Goal: Download file/media

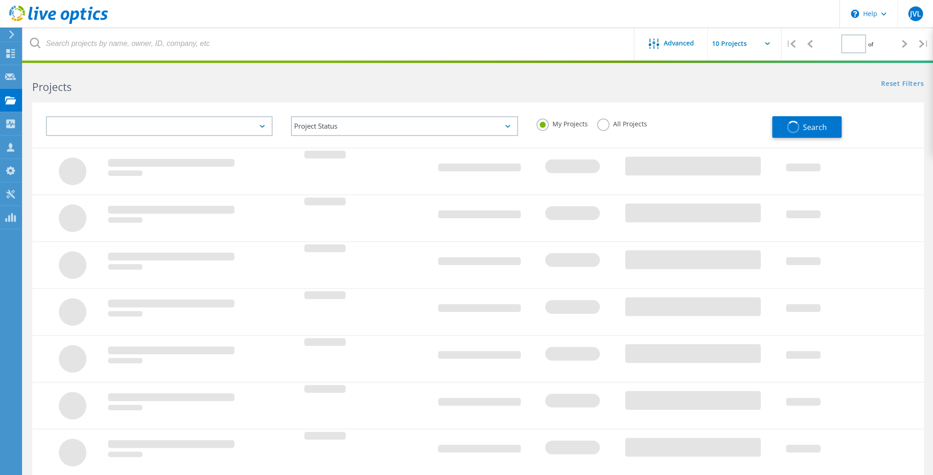
type input "1"
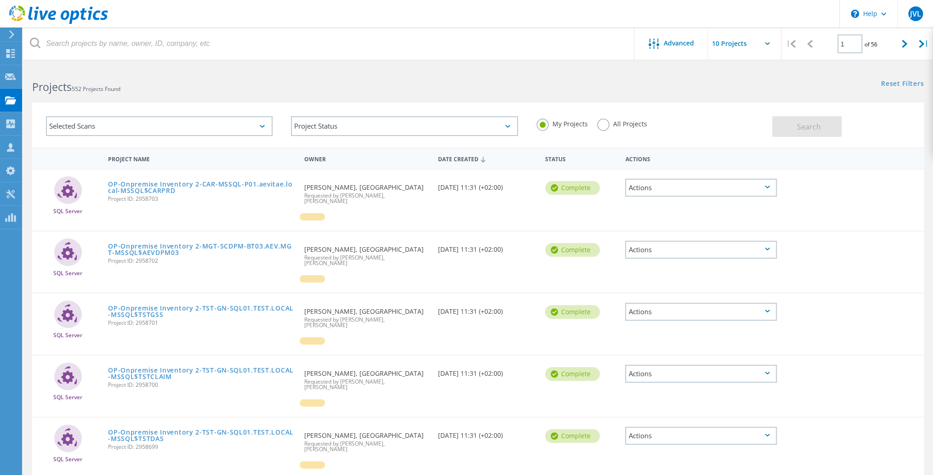
click at [106, 125] on div "Selected Scans" at bounding box center [159, 126] width 227 height 20
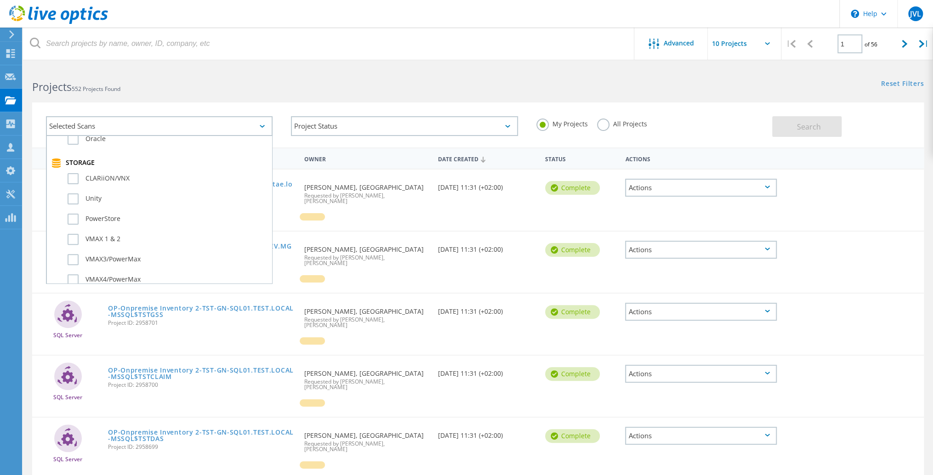
scroll to position [183, 0]
click at [70, 200] on label "Unity" at bounding box center [168, 205] width 200 height 11
click at [0, 0] on input "Unity" at bounding box center [0, 0] width 0 height 0
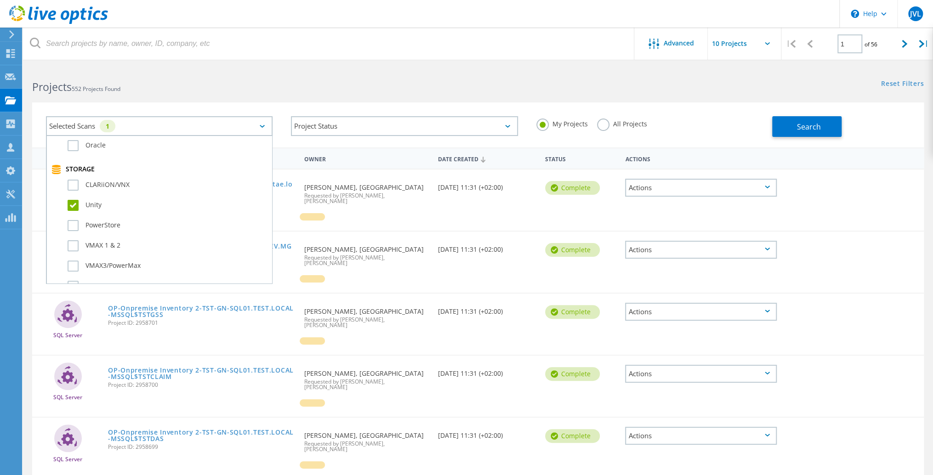
click at [792, 141] on div "Selected Scans 1 Server & Cloud Optical Prime AWS Azure Nutanix RVTools Kuberne…" at bounding box center [478, 125] width 892 height 45
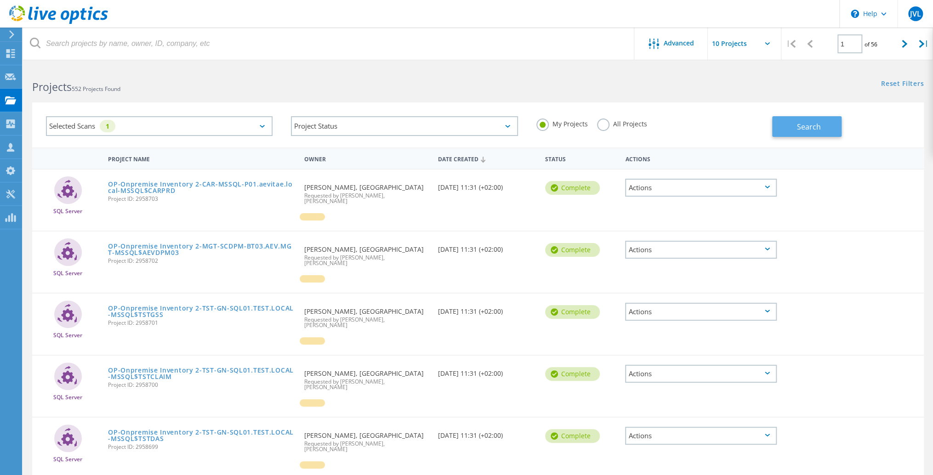
click at [799, 126] on span "Search" at bounding box center [809, 127] width 24 height 10
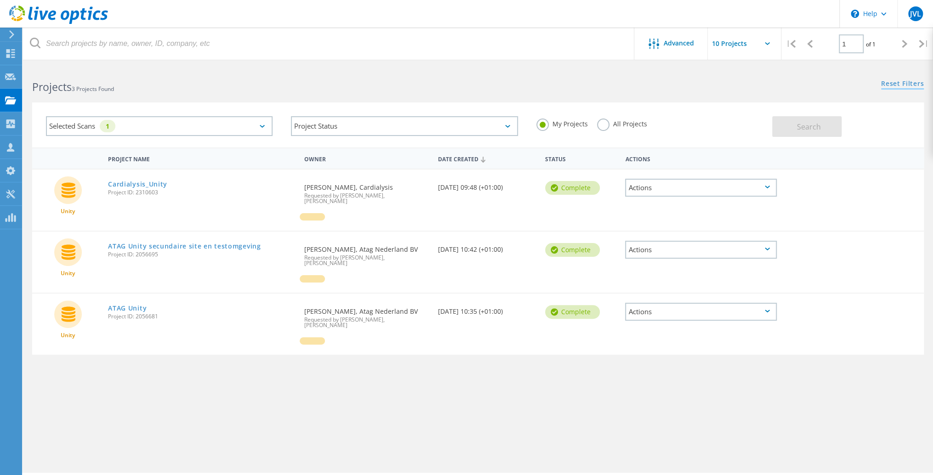
click at [903, 86] on link "Reset Filters" at bounding box center [902, 84] width 43 height 8
drag, startPoint x: 625, startPoint y: 81, endPoint x: 530, endPoint y: 77, distance: 95.3
click at [620, 81] on div "Reset Filters Show Filters" at bounding box center [705, 75] width 455 height 17
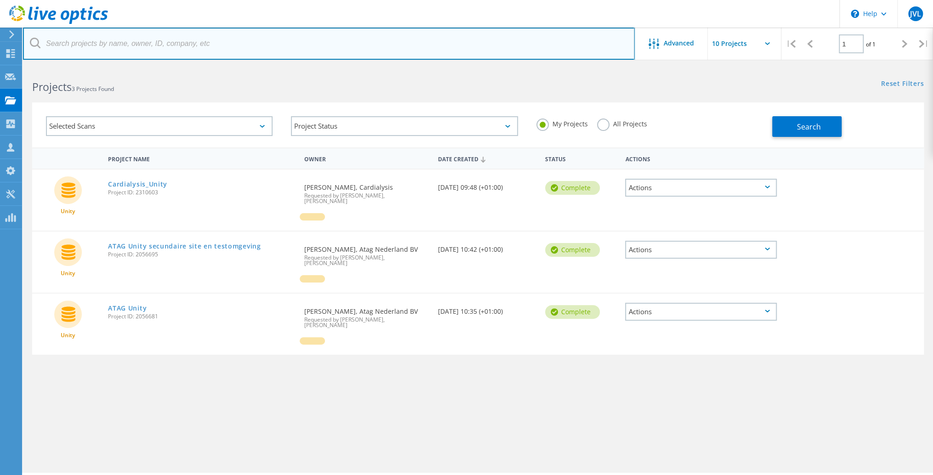
click at [113, 42] on input "text" at bounding box center [329, 44] width 612 height 32
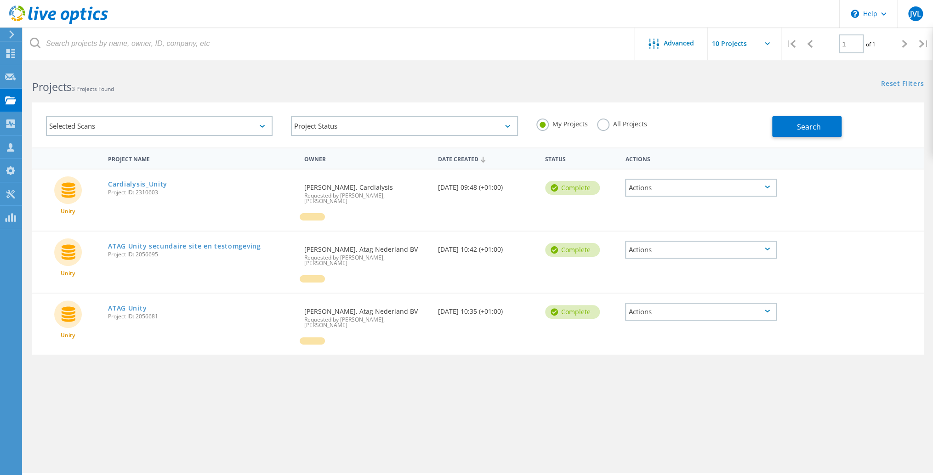
click at [148, 90] on h2 "Projects 3 Projects Found" at bounding box center [250, 87] width 437 height 15
click at [15, 74] on icon at bounding box center [10, 77] width 11 height 9
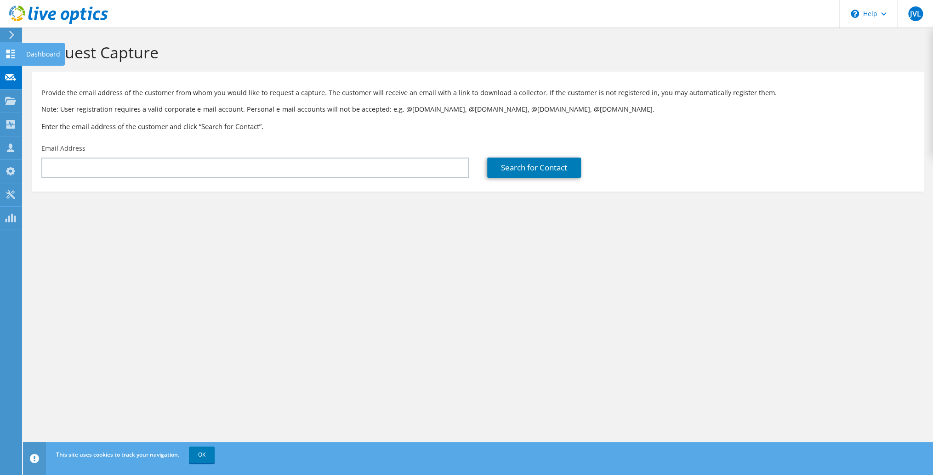
click at [9, 53] on use at bounding box center [10, 54] width 9 height 9
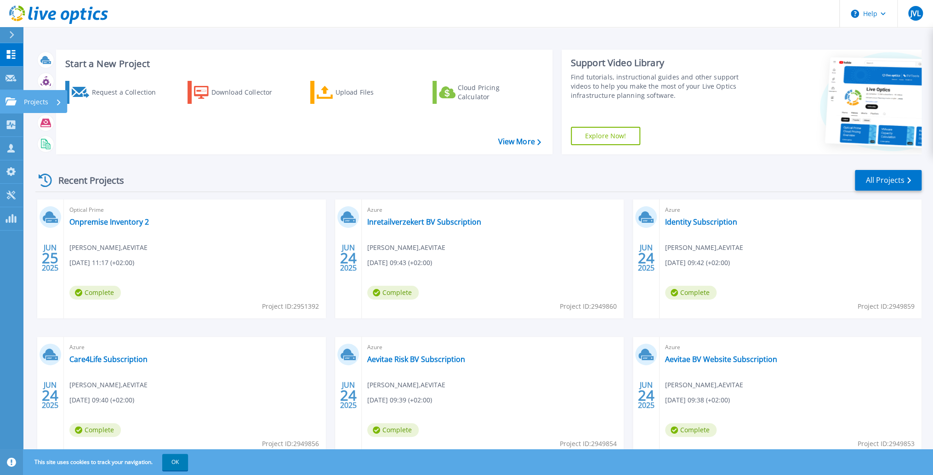
click at [41, 101] on p "Projects" at bounding box center [36, 102] width 24 height 24
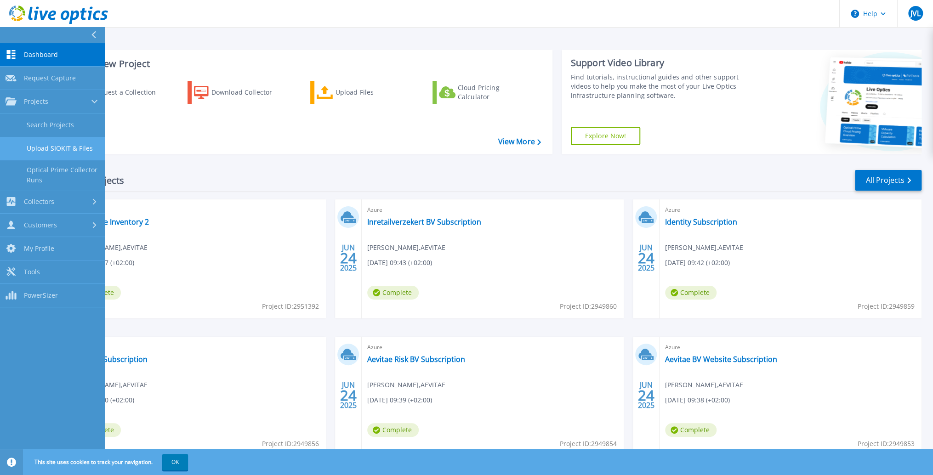
click at [63, 148] on link "Upload SIOKIT & Files" at bounding box center [52, 148] width 105 height 23
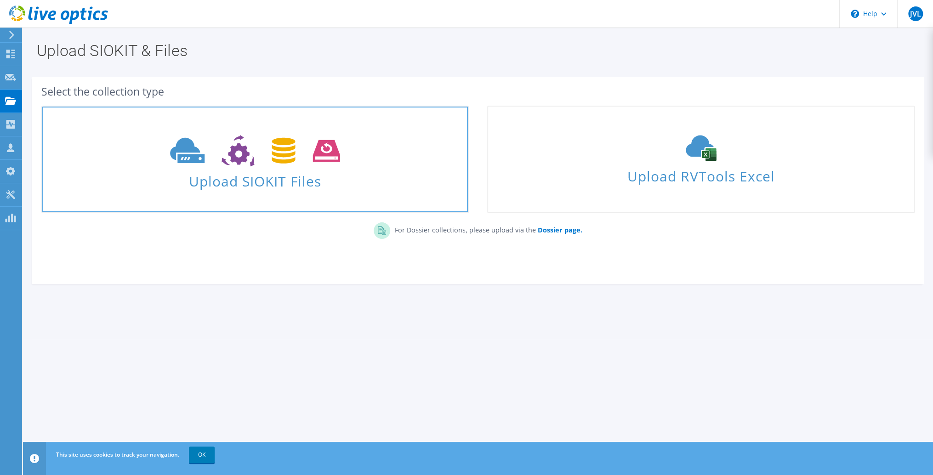
click at [311, 163] on icon at bounding box center [255, 151] width 170 height 32
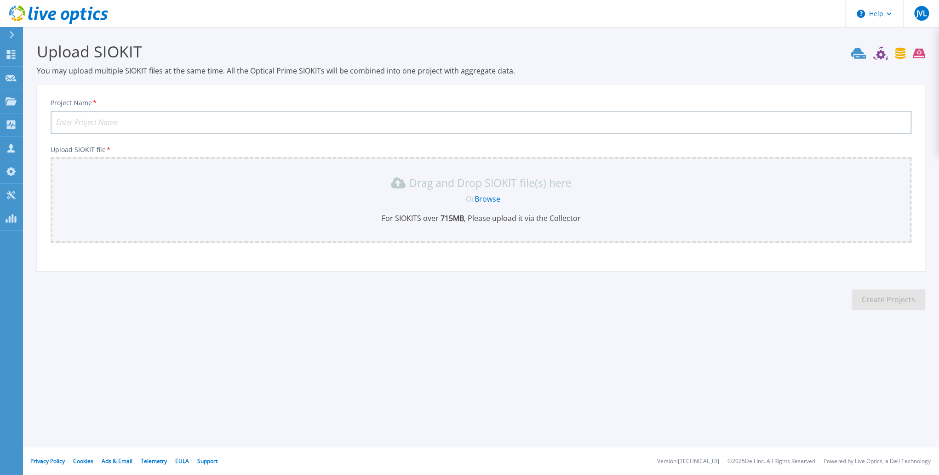
click at [493, 202] on link "Browse" at bounding box center [488, 199] width 26 height 10
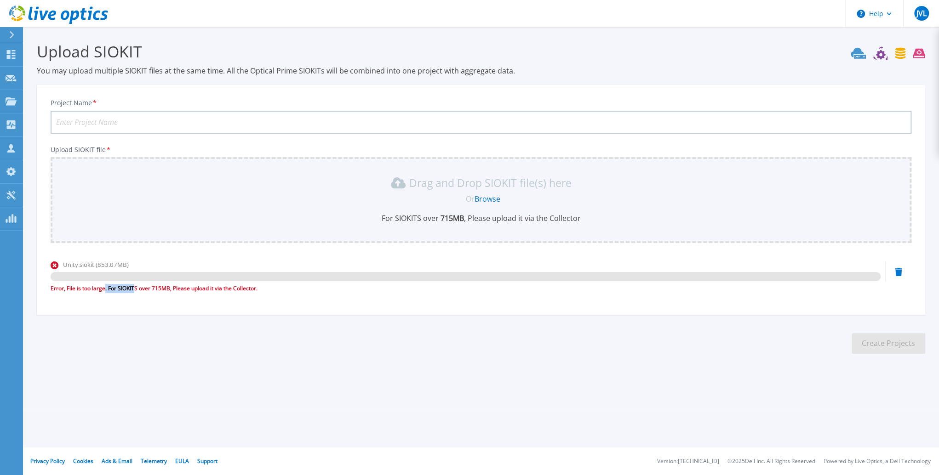
drag, startPoint x: 105, startPoint y: 287, endPoint x: 166, endPoint y: 292, distance: 60.5
click at [166, 292] on div "Error, File is too large. For SIOKITS over 715MB, Please upload it via the Coll…" at bounding box center [466, 288] width 830 height 9
drag, startPoint x: 166, startPoint y: 292, endPoint x: 172, endPoint y: 292, distance: 6.0
click at [166, 292] on div "Error, File is too large. For SIOKITS over 715MB, Please upload it via the Coll…" at bounding box center [466, 288] width 830 height 9
drag, startPoint x: 174, startPoint y: 292, endPoint x: 166, endPoint y: 292, distance: 7.8
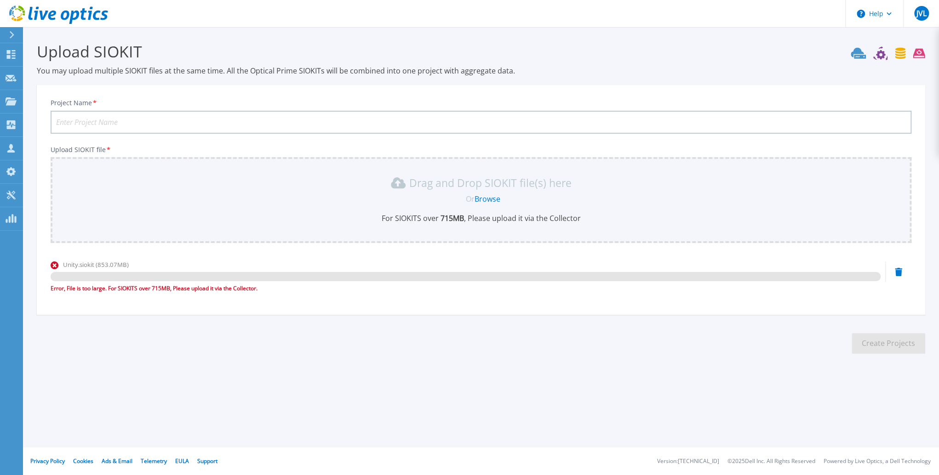
click at [166, 292] on div "Error, File is too large. For SIOKITS over 715MB, Please upload it via the Coll…" at bounding box center [466, 288] width 830 height 9
click at [168, 292] on div "Error, File is too large. For SIOKITS over 715MB, Please upload it via the Coll…" at bounding box center [466, 288] width 830 height 9
drag, startPoint x: 89, startPoint y: 287, endPoint x: 114, endPoint y: 289, distance: 25.3
click at [114, 289] on div "Error, File is too large. For SIOKITS over 715MB, Please upload it via the Coll…" at bounding box center [466, 288] width 830 height 9
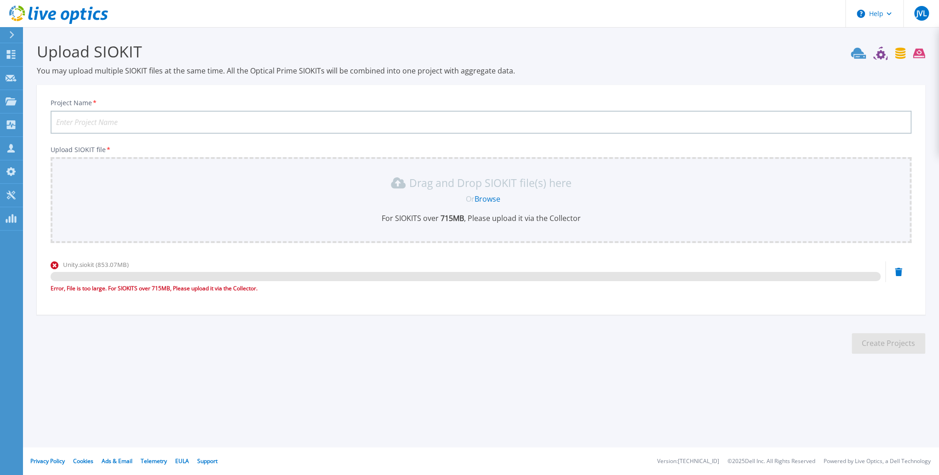
click at [140, 291] on div "Error, File is too large. For SIOKITS over 715MB, Please upload it via the Coll…" at bounding box center [466, 288] width 830 height 9
drag, startPoint x: 154, startPoint y: 291, endPoint x: 94, endPoint y: 289, distance: 60.3
click at [94, 289] on div "Error, File is too large. For SIOKITS over 715MB, Please upload it via the Coll…" at bounding box center [466, 288] width 830 height 9
drag, startPoint x: 93, startPoint y: 287, endPoint x: 144, endPoint y: 288, distance: 51.5
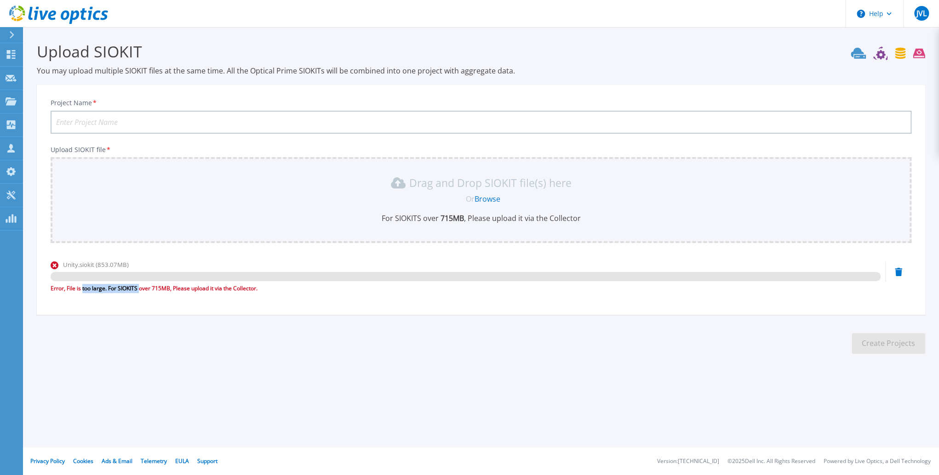
click at [144, 288] on div "Error, File is too large. For SIOKITS over 715MB, Please upload it via the Coll…" at bounding box center [466, 288] width 830 height 9
drag, startPoint x: 144, startPoint y: 288, endPoint x: 166, endPoint y: 289, distance: 21.6
click at [145, 288] on div "Error, File is too large. For SIOKITS over 715MB, Please upload it via the Coll…" at bounding box center [466, 288] width 830 height 9
drag, startPoint x: 166, startPoint y: 289, endPoint x: 171, endPoint y: 289, distance: 5.1
click at [171, 289] on div "Error, File is too large. For SIOKITS over 715MB, Please upload it via the Coll…" at bounding box center [466, 288] width 830 height 9
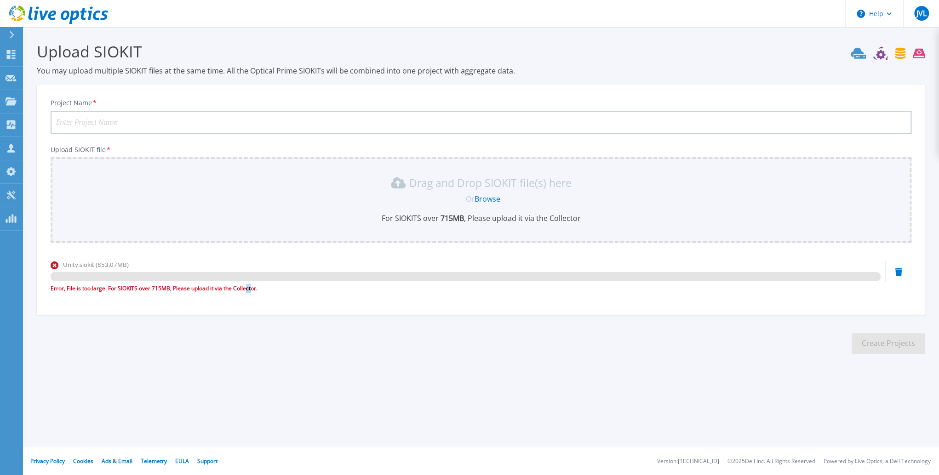
drag, startPoint x: 171, startPoint y: 289, endPoint x: 188, endPoint y: 290, distance: 16.6
click at [188, 290] on div "Error, File is too large. For SIOKITS over 715MB, Please upload it via the Coll…" at bounding box center [466, 288] width 830 height 9
click at [906, 272] on div "Unity.siokit (853.07MB) Error, File is too large. For SIOKITS over 715MB, Pleas…" at bounding box center [481, 279] width 861 height 39
click at [900, 274] on icon at bounding box center [898, 272] width 7 height 8
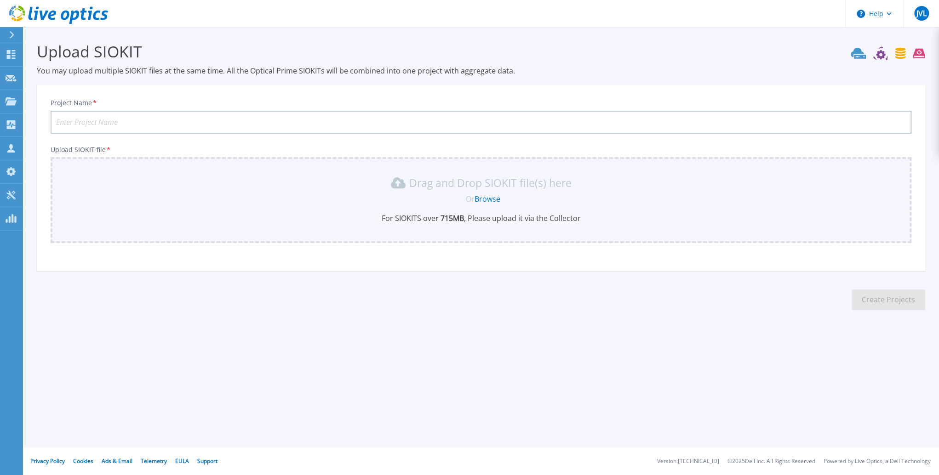
drag, startPoint x: 875, startPoint y: 0, endPoint x: 502, endPoint y: 196, distance: 421.2
click at [502, 196] on div "Or Browse" at bounding box center [483, 199] width 846 height 10
click at [486, 196] on link "Browse" at bounding box center [488, 199] width 26 height 10
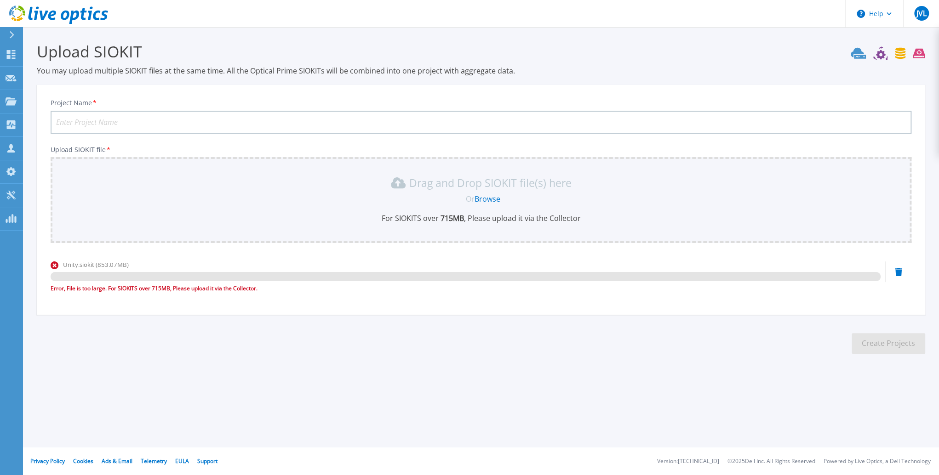
click at [897, 280] on div "Unity.siokit (853.07MB) Error, File is too large. For SIOKITS over 715MB, Pleas…" at bounding box center [481, 279] width 861 height 39
click at [898, 274] on icon at bounding box center [898, 272] width 7 height 8
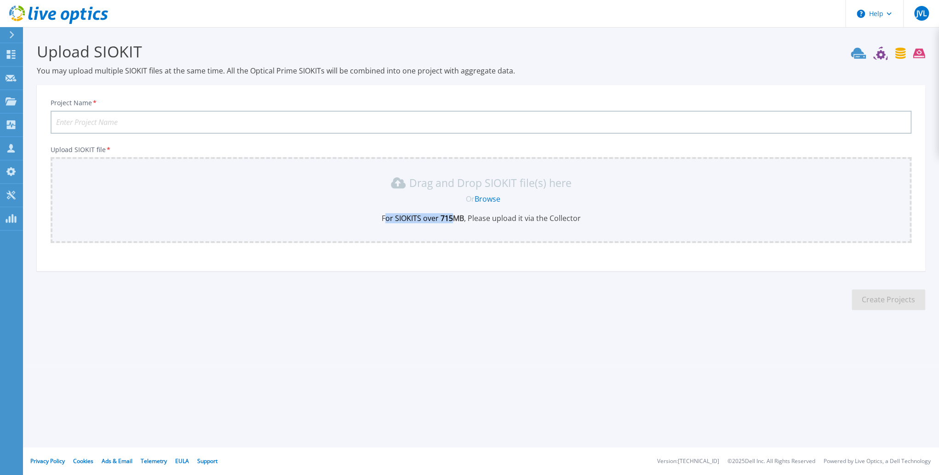
drag, startPoint x: 384, startPoint y: 214, endPoint x: 452, endPoint y: 220, distance: 67.4
click at [452, 220] on p "For SIOKITS over 715 MB , Please upload it via the Collector" at bounding box center [481, 218] width 850 height 10
click at [452, 220] on b "715 MB" at bounding box center [451, 218] width 25 height 10
drag, startPoint x: 464, startPoint y: 217, endPoint x: 400, endPoint y: 214, distance: 64.0
click at [400, 214] on p "For SIOKITS over 715 MB , Please upload it via the Collector" at bounding box center [481, 218] width 850 height 10
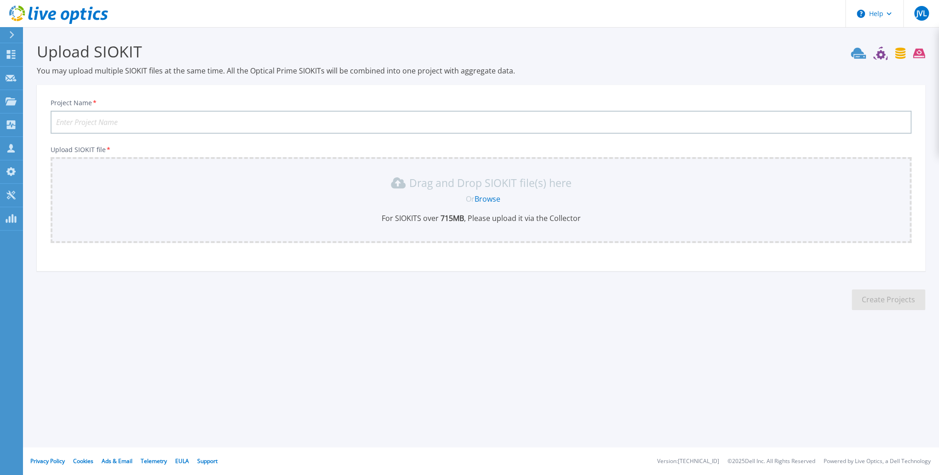
click at [492, 219] on p "For SIOKITS over 715 MB , Please upload it via the Collector" at bounding box center [481, 218] width 850 height 10
drag, startPoint x: 554, startPoint y: 223, endPoint x: 478, endPoint y: 221, distance: 75.9
click at [478, 221] on p "For SIOKITS over 715 MB , Please upload it via the Collector" at bounding box center [481, 218] width 850 height 10
drag, startPoint x: 534, startPoint y: 222, endPoint x: 577, endPoint y: 224, distance: 42.4
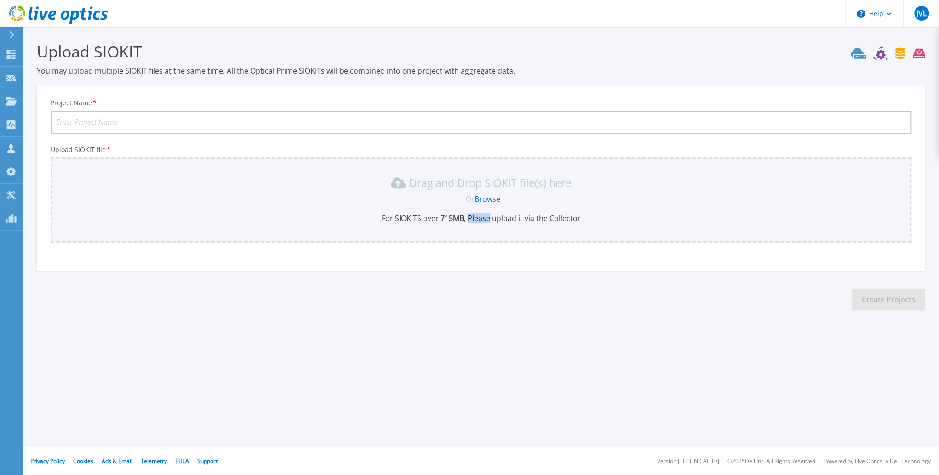
click at [576, 224] on div "Drag and Drop SIOKIT file(s) here Or Browse For SIOKITS over 715 MB , Please up…" at bounding box center [481, 200] width 861 height 86
drag, startPoint x: 577, startPoint y: 224, endPoint x: 595, endPoint y: 223, distance: 18.0
click at [586, 224] on div "Drag and Drop SIOKIT file(s) here Or Browse For SIOKITS over 715 MB , Please up…" at bounding box center [481, 200] width 861 height 86
drag, startPoint x: 519, startPoint y: 222, endPoint x: 477, endPoint y: 218, distance: 42.0
click at [477, 218] on p "For SIOKITS over 715 MB , Please upload it via the Collector" at bounding box center [481, 218] width 850 height 10
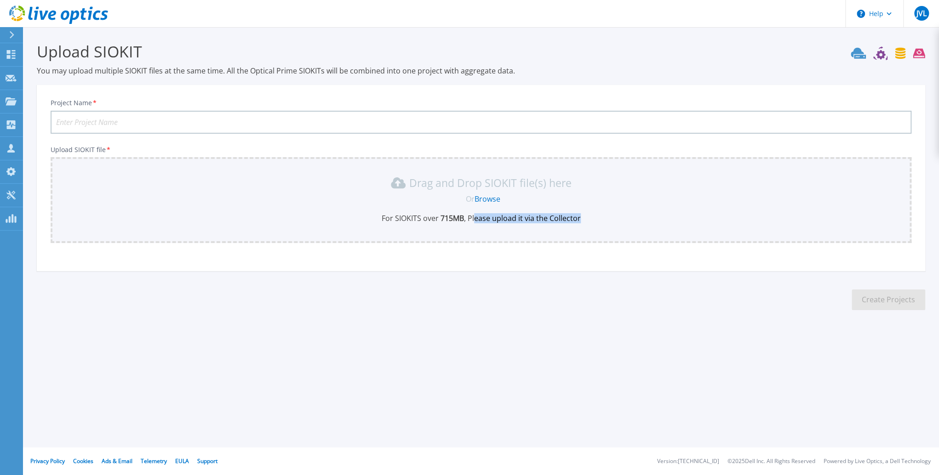
click at [476, 218] on p "For SIOKITS over 715 MB , Please upload it via the Collector" at bounding box center [481, 218] width 850 height 10
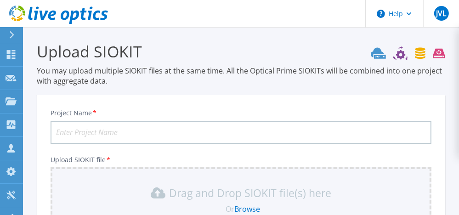
scroll to position [204, 0]
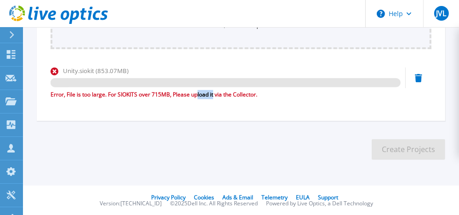
drag, startPoint x: 203, startPoint y: 94, endPoint x: 219, endPoint y: 94, distance: 15.6
click at [219, 94] on div "Error, File is too large. For SIOKITS over 715MB, Please upload it via the Coll…" at bounding box center [226, 94] width 350 height 9
drag, startPoint x: 219, startPoint y: 94, endPoint x: 231, endPoint y: 95, distance: 12.0
click at [222, 94] on div "Error, File is too large. For SIOKITS over 715MB, Please upload it via the Coll…" at bounding box center [226, 94] width 350 height 9
drag, startPoint x: 261, startPoint y: 95, endPoint x: 175, endPoint y: 94, distance: 85.5
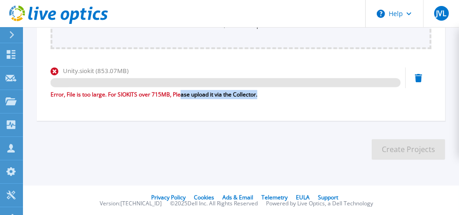
click at [175, 94] on div "Error, File is too large. For SIOKITS over 715MB, Please upload it via the Coll…" at bounding box center [226, 94] width 350 height 9
click at [175, 93] on div "Error, File is too large. For SIOKITS over 715MB, Please upload it via the Coll…" at bounding box center [226, 94] width 350 height 9
click at [252, 98] on div "Error, File is too large. For SIOKITS over 715MB, Please upload it via the Coll…" at bounding box center [226, 94] width 350 height 9
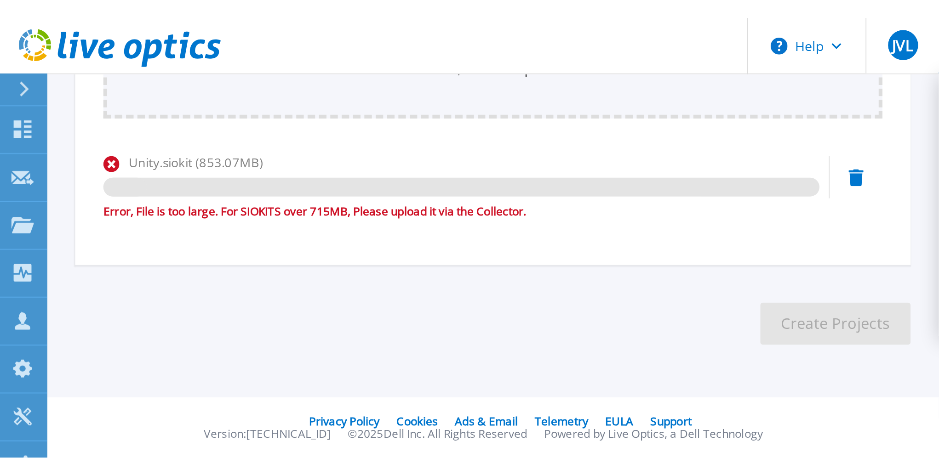
scroll to position [0, 0]
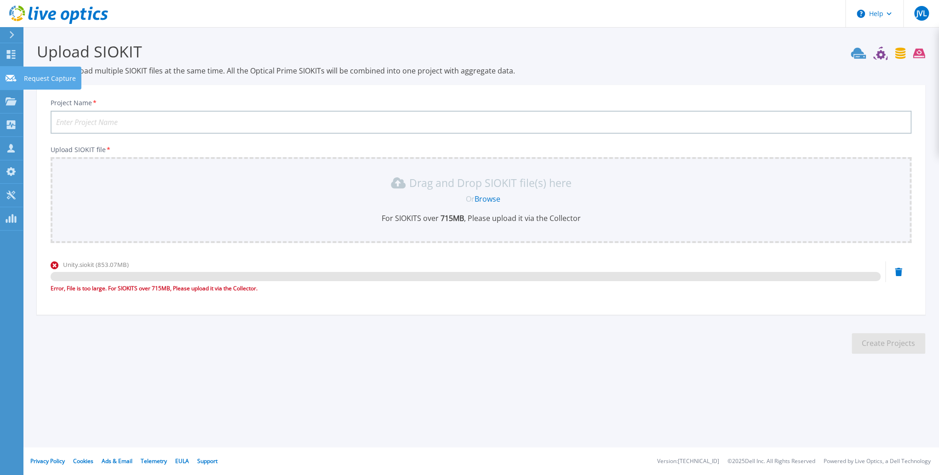
click at [15, 76] on icon at bounding box center [11, 78] width 11 height 7
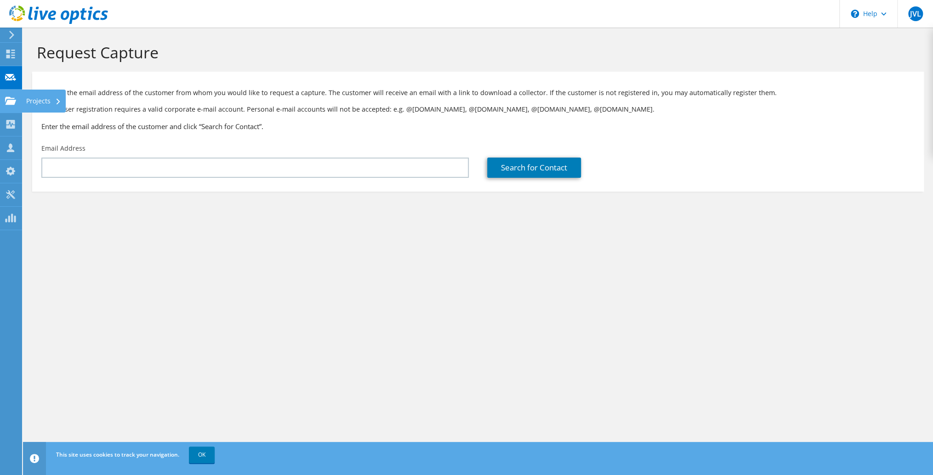
click at [7, 99] on icon at bounding box center [10, 101] width 11 height 9
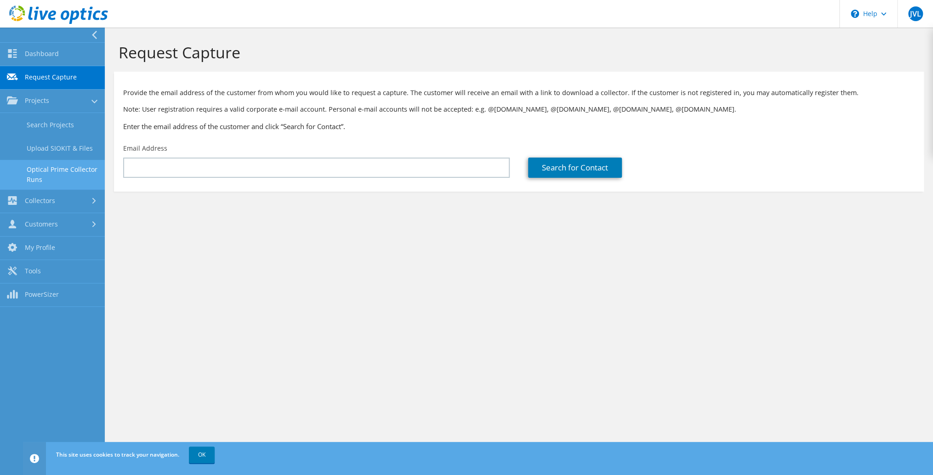
click at [63, 173] on link "Optical Prime Collector Runs" at bounding box center [52, 174] width 105 height 29
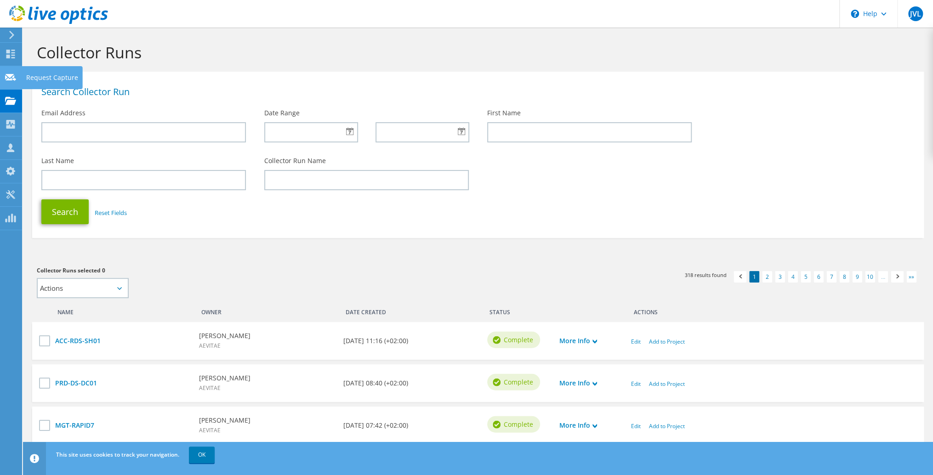
click at [13, 77] on use at bounding box center [10, 77] width 11 height 7
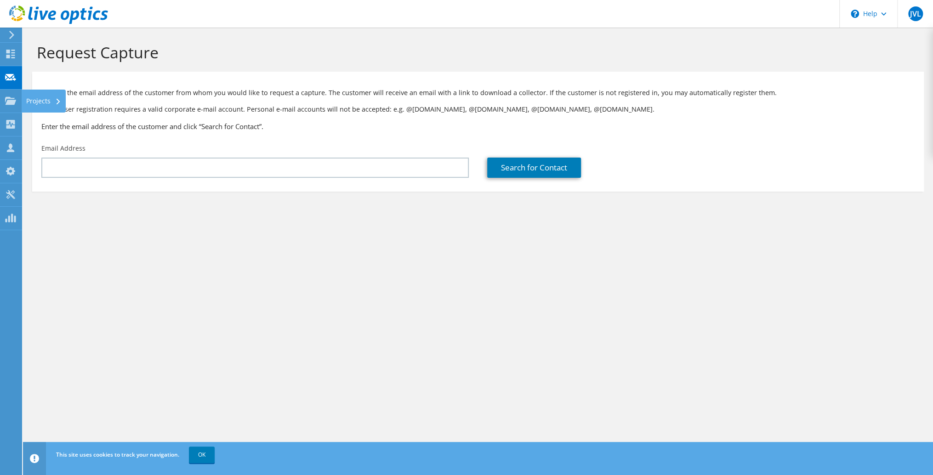
click at [13, 75] on icon at bounding box center [10, 77] width 11 height 9
click at [6, 103] on icon at bounding box center [10, 101] width 11 height 9
click at [10, 123] on icon at bounding box center [10, 124] width 11 height 9
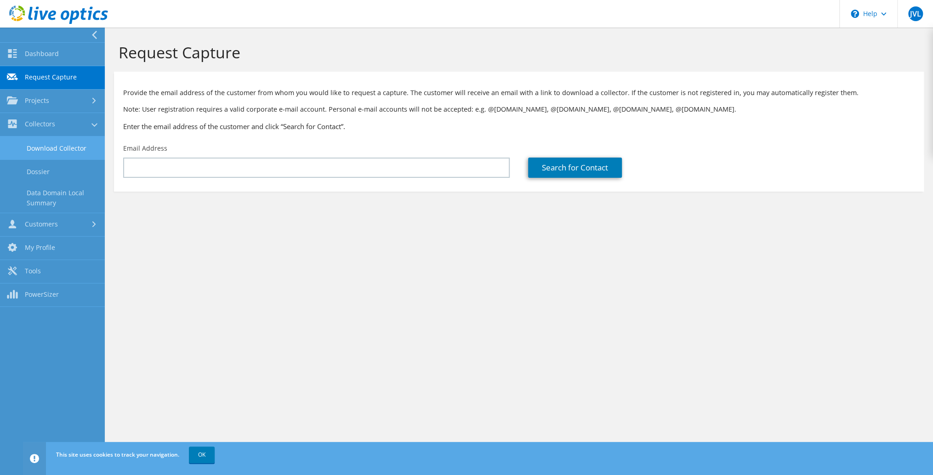
click at [70, 154] on link "Download Collector" at bounding box center [52, 148] width 105 height 23
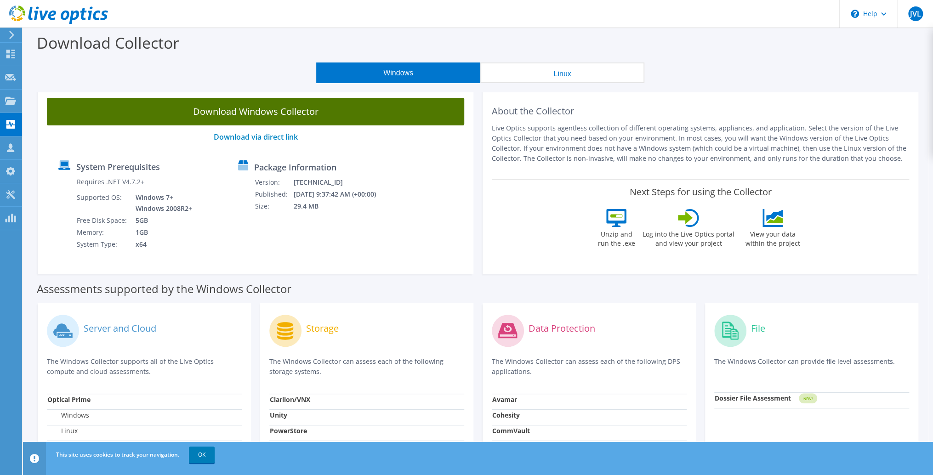
click at [342, 117] on link "Download Windows Collector" at bounding box center [256, 112] width 418 height 28
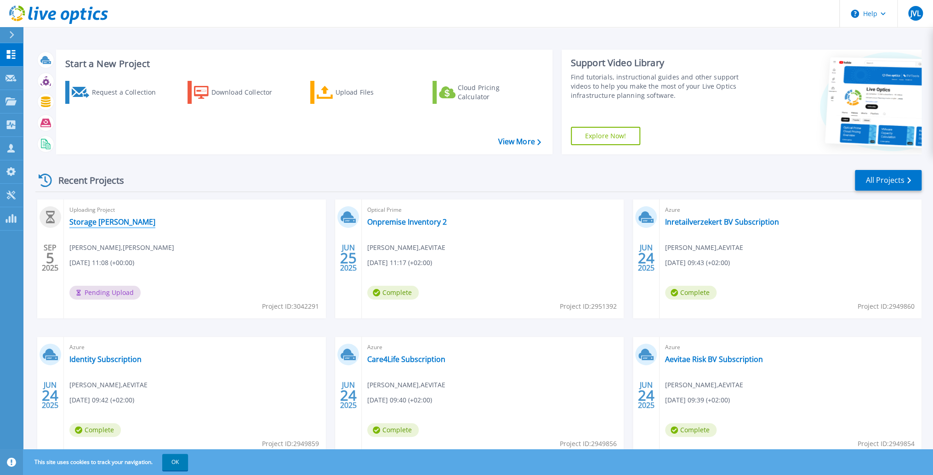
click at [102, 221] on link "Storage [PERSON_NAME]" at bounding box center [112, 221] width 86 height 9
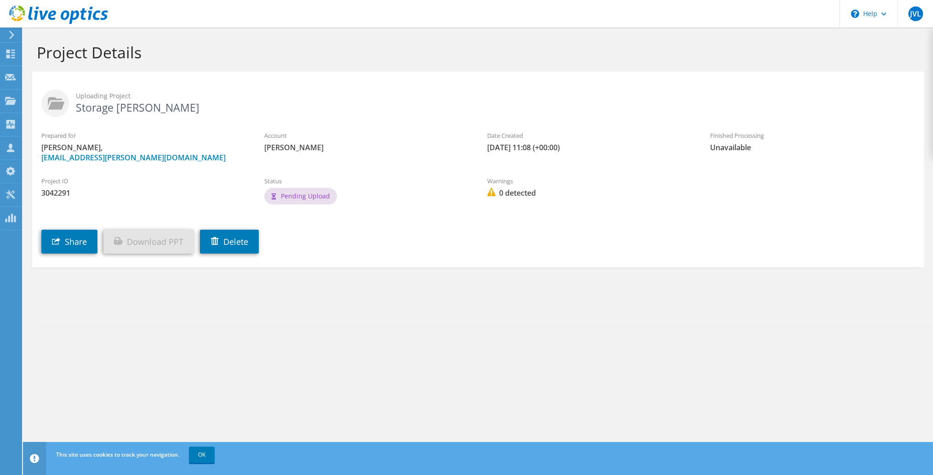
drag, startPoint x: 456, startPoint y: 205, endPoint x: 423, endPoint y: 208, distance: 32.8
click at [456, 204] on div "Status Pending Upload" at bounding box center [366, 192] width 223 height 40
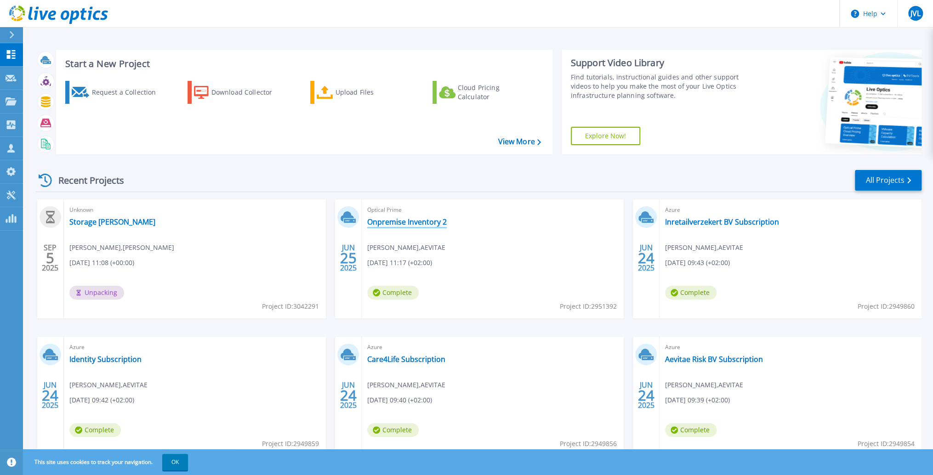
click at [406, 225] on link "Onpremise Inventory 2" at bounding box center [407, 221] width 80 height 9
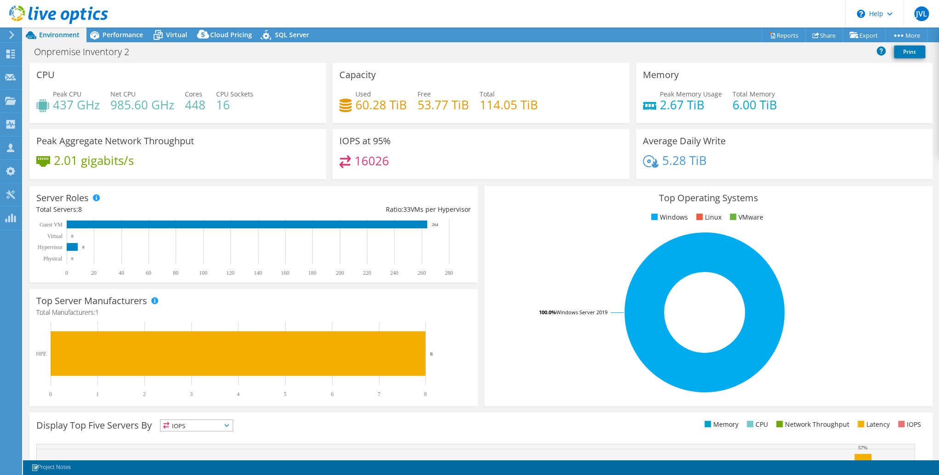
select select "EUFrankfurt"
select select "USD"
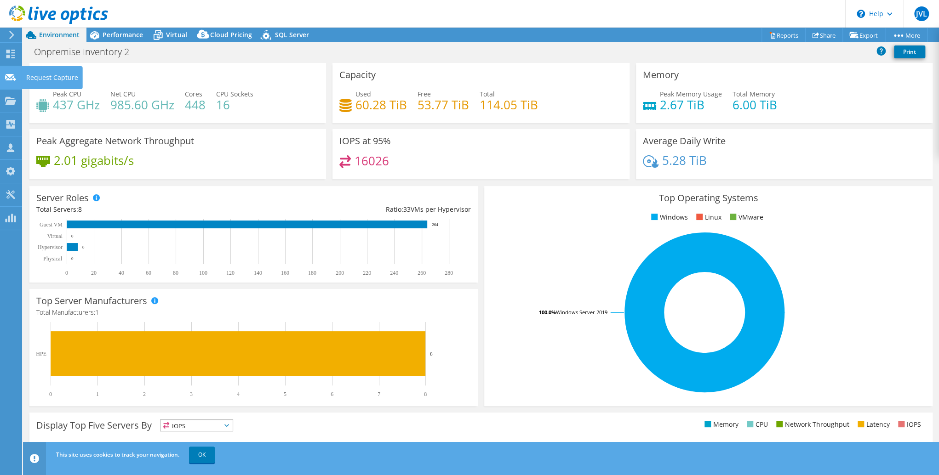
click at [10, 74] on use at bounding box center [10, 77] width 11 height 7
